Goal: Find specific page/section: Find specific page/section

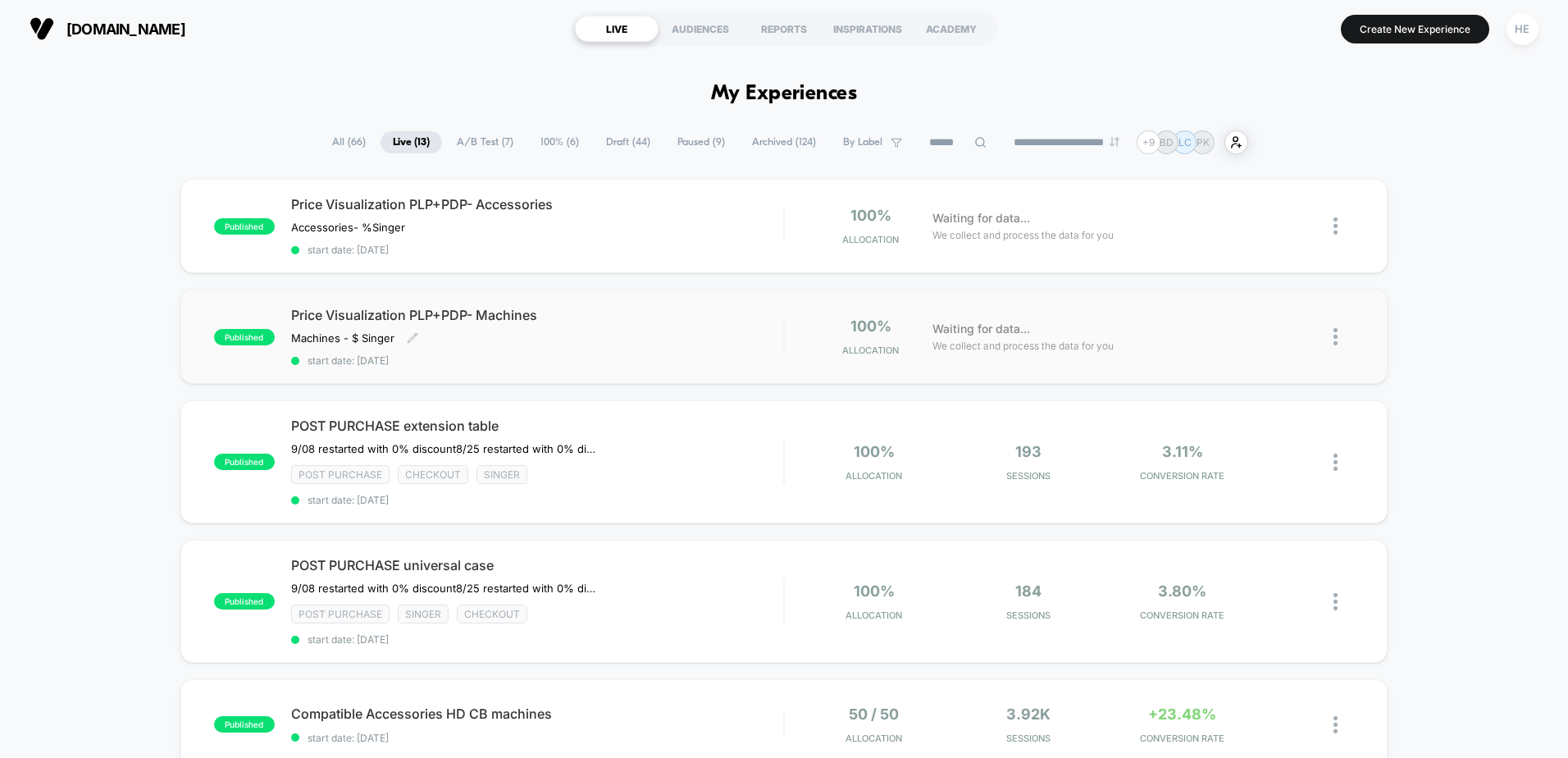
click at [639, 315] on span "Price Visualization PLP+PDP- Machines" at bounding box center [537, 315] width 492 height 16
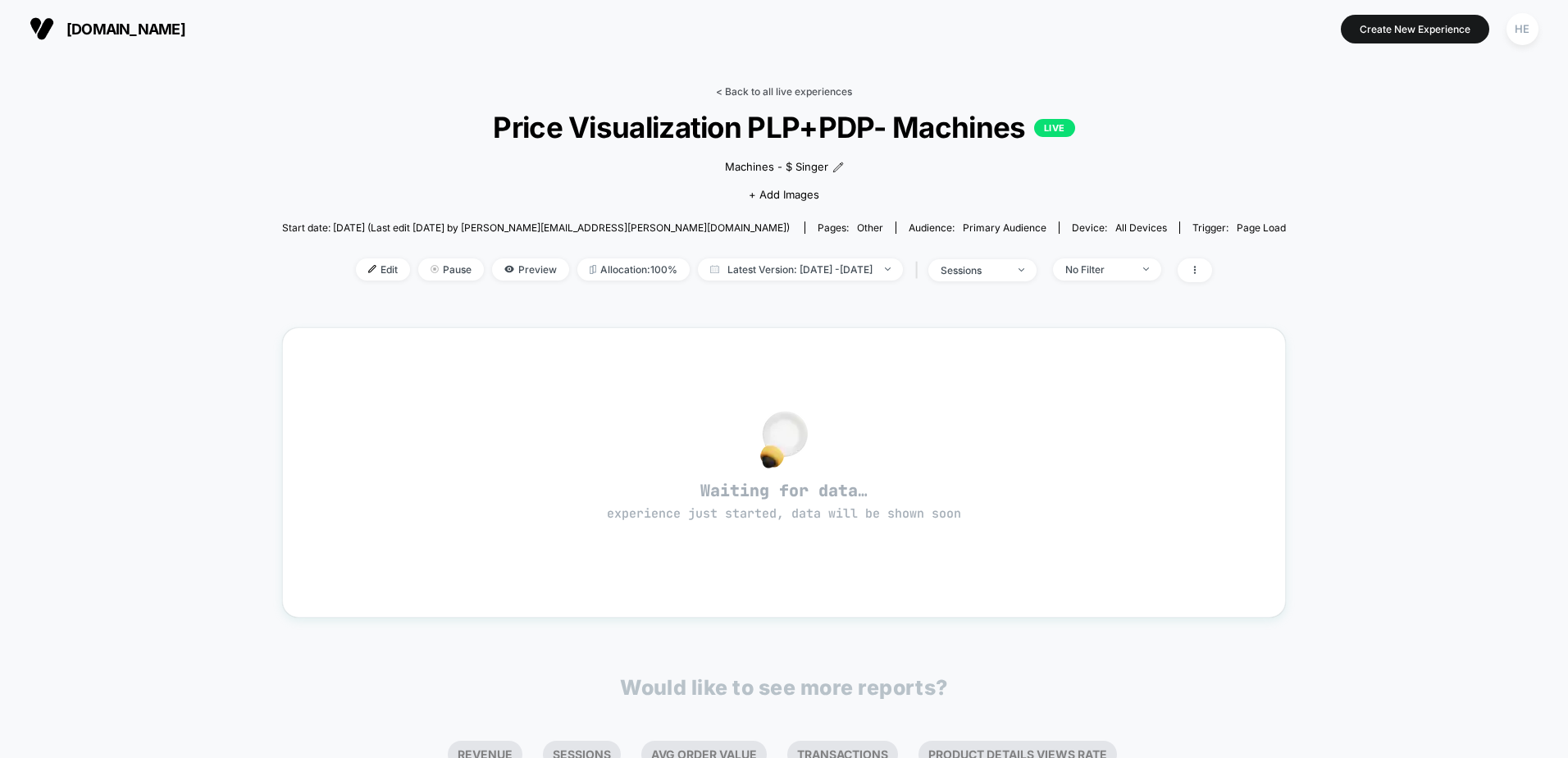
click at [812, 91] on link "< Back to all live experiences" at bounding box center [784, 91] width 136 height 12
